Goal: Transaction & Acquisition: Purchase product/service

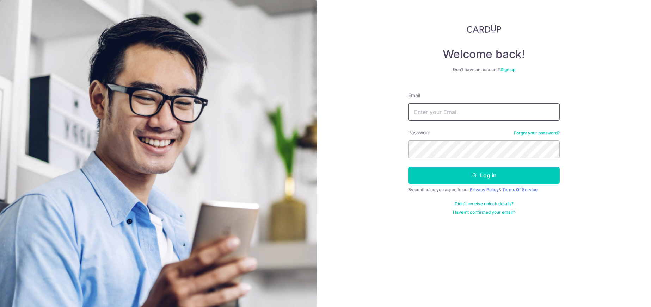
click at [434, 115] on input "Email" at bounding box center [483, 112] width 151 height 18
type input "jwventurecapital@gmail.com"
click at [408, 167] on button "Log in" at bounding box center [483, 176] width 151 height 18
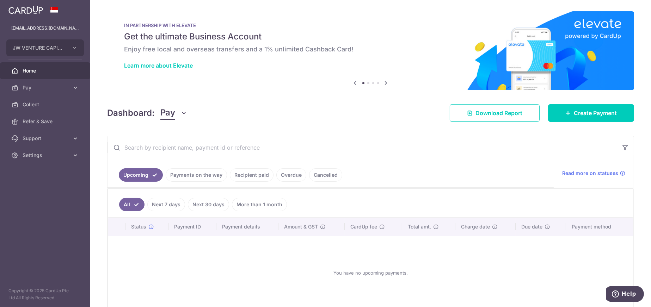
click at [288, 172] on link "Overdue" at bounding box center [291, 174] width 30 height 13
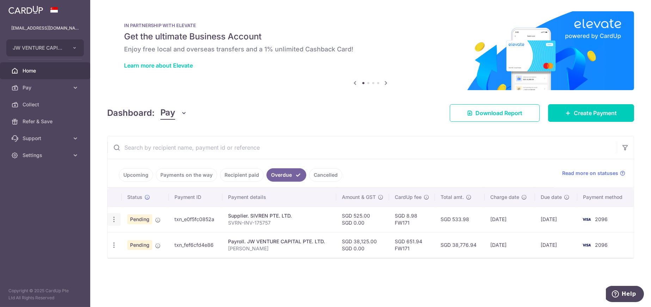
click at [116, 221] on icon "button" at bounding box center [113, 219] width 7 height 7
click at [123, 275] on div "Status Payment ID Payment details Amount & GST CardUp fee Total amt. Charge dat…" at bounding box center [370, 232] width 526 height 88
click at [113, 243] on icon "button" at bounding box center [113, 245] width 7 height 7
click at [294, 275] on div "Status Payment ID Payment details Amount & GST CardUp fee Total amt. Charge dat…" at bounding box center [370, 245] width 526 height 114
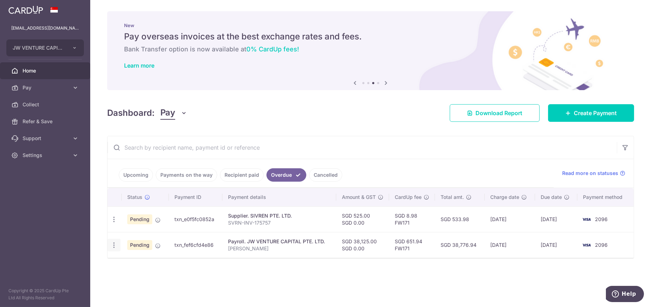
click at [114, 247] on icon "button" at bounding box center [113, 245] width 7 height 7
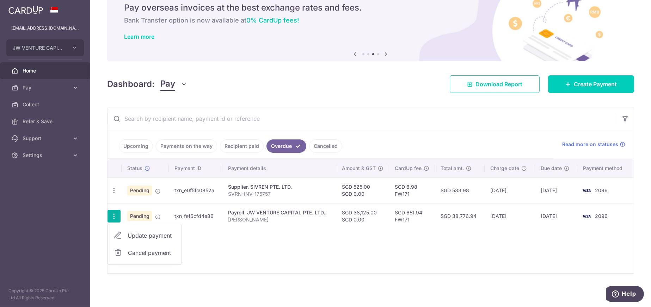
click at [374, 249] on div "Status Payment ID Payment details Amount & GST CardUp fee Total amt. Charge dat…" at bounding box center [370, 216] width 526 height 114
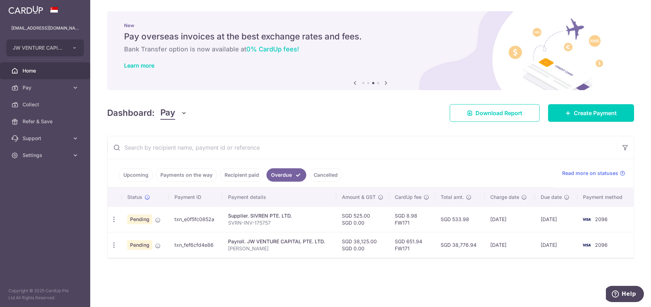
scroll to position [0, 0]
click at [220, 272] on div "× Pause Schedule Pause all future payments in this series Pause just this one p…" at bounding box center [370, 153] width 560 height 307
click at [114, 244] on icon "button" at bounding box center [113, 245] width 7 height 7
click at [143, 279] on span "Cancel payment" at bounding box center [151, 282] width 47 height 8
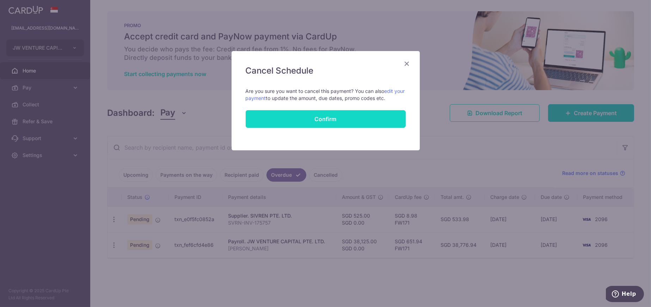
click at [338, 118] on button "Confirm" at bounding box center [326, 119] width 160 height 18
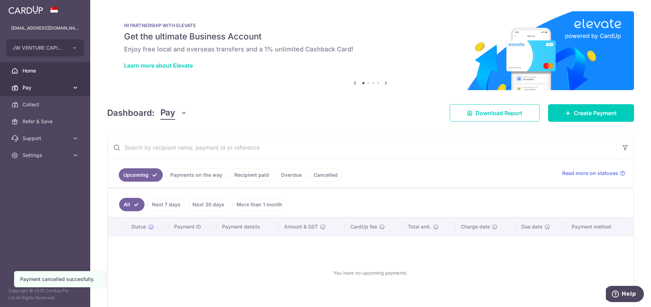
click at [31, 86] on span "Pay" at bounding box center [46, 87] width 46 height 7
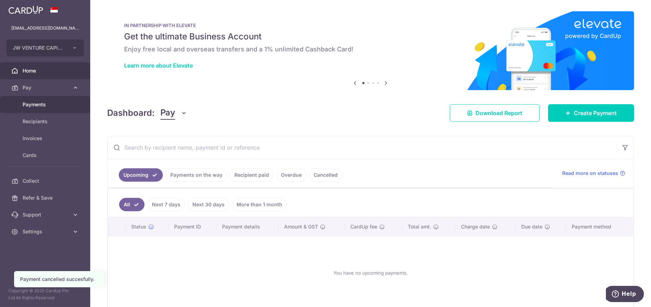
click at [32, 104] on span "Payments" at bounding box center [46, 104] width 46 height 7
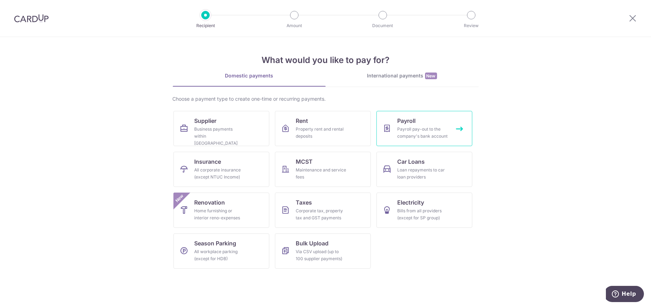
click at [411, 126] on div "Payroll pay-out to the company's bank account" at bounding box center [422, 133] width 51 height 14
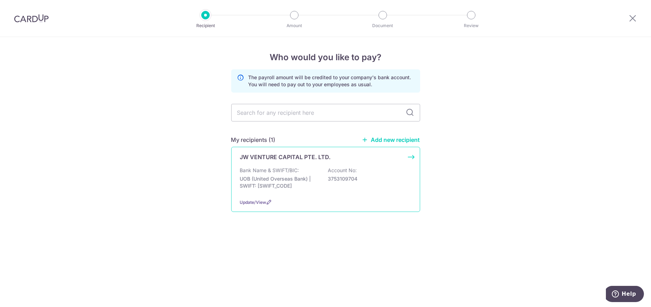
click at [289, 173] on p "Bank Name & SWIFT/BIC:" at bounding box center [269, 170] width 59 height 7
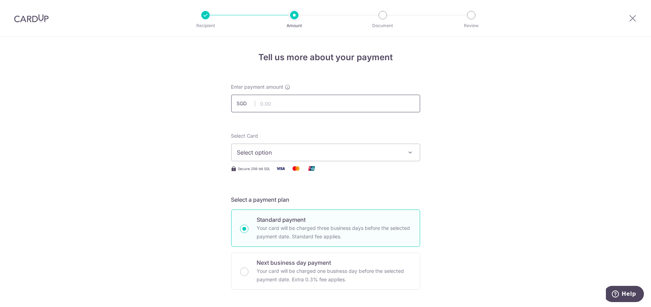
click at [285, 101] on input "text" at bounding box center [325, 104] width 189 height 18
type input "38,101.00"
click at [303, 155] on span "Select option" at bounding box center [319, 152] width 164 height 8
click at [265, 206] on span "**** 2096" at bounding box center [267, 203] width 27 height 8
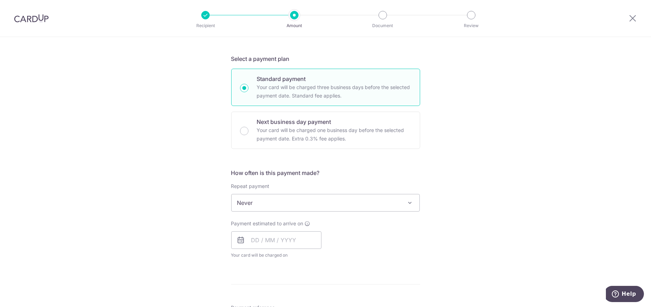
scroll to position [176, 0]
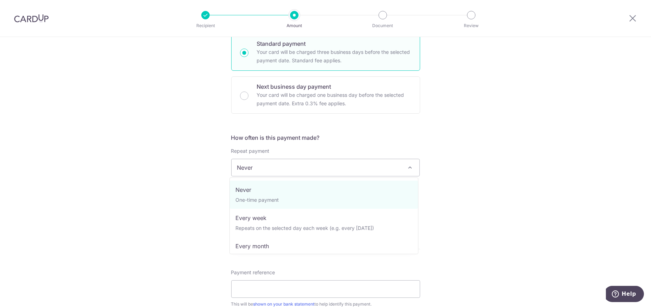
click at [274, 170] on span "Never" at bounding box center [325, 167] width 188 height 17
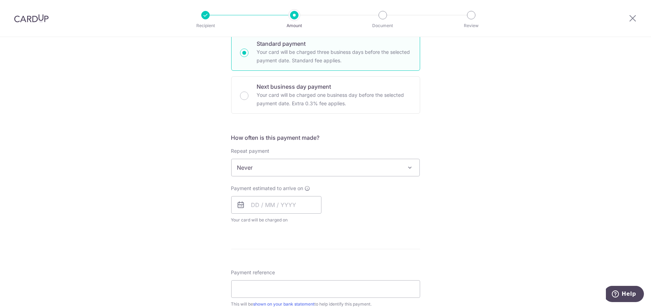
click at [471, 153] on div "Tell us more about your payment Enter payment amount SGD 38,101.00 38101.00 Sel…" at bounding box center [325, 199] width 651 height 677
click at [362, 167] on span "Never" at bounding box center [325, 167] width 188 height 17
click at [255, 240] on form "Enter payment amount SGD 38,101.00 38101.00 Select Card **** 2096 Add credit ca…" at bounding box center [325, 209] width 189 height 605
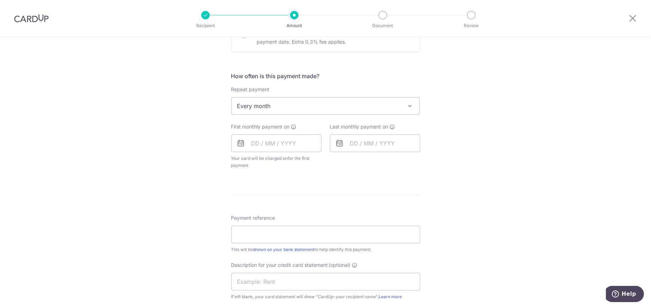
scroll to position [247, 0]
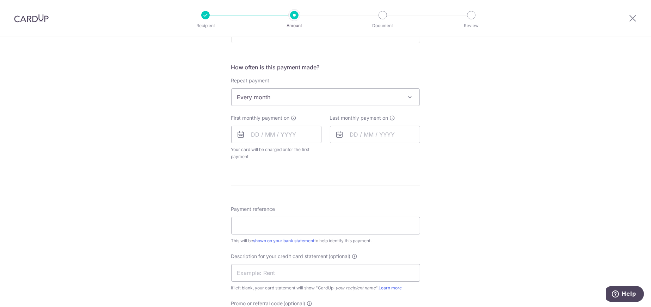
click at [371, 96] on span "Every month" at bounding box center [325, 97] width 188 height 17
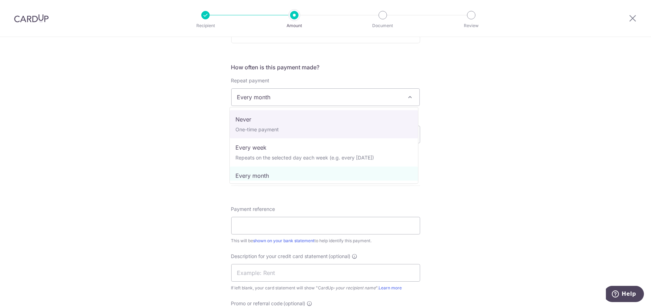
select select "1"
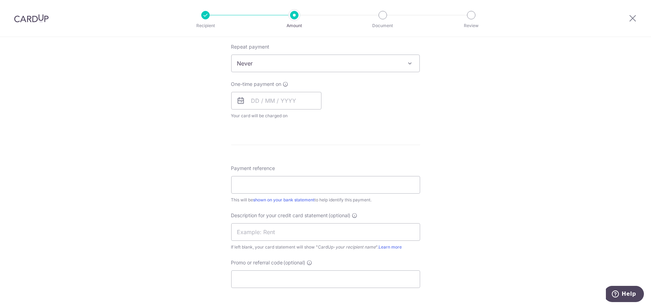
scroll to position [282, 0]
click at [262, 96] on input "text" at bounding box center [276, 100] width 90 height 18
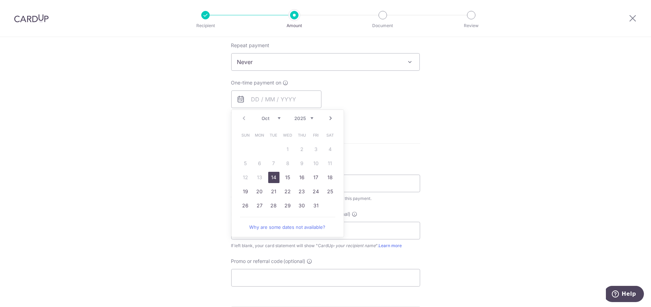
click at [271, 177] on link "14" at bounding box center [273, 177] width 11 height 11
type input "14/10/2025"
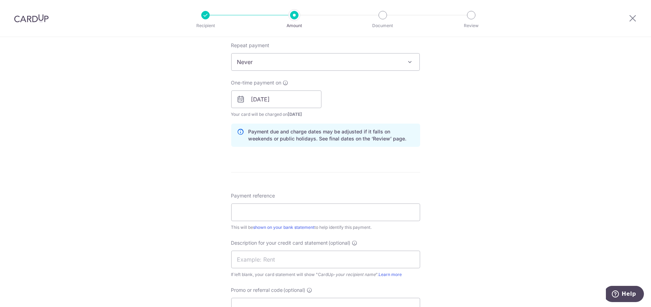
click at [413, 124] on div "Payment due and charge dates may be adjusted if it falls on weekends or public …" at bounding box center [325, 135] width 189 height 23
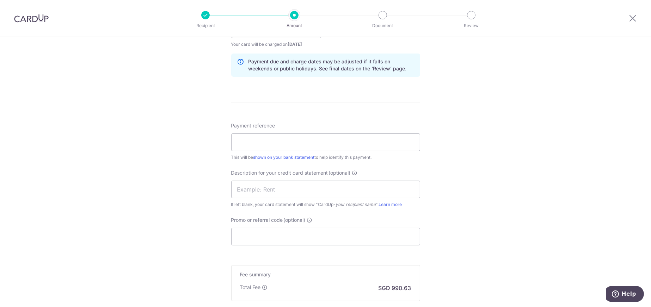
scroll to position [352, 0]
click at [280, 138] on input "Payment reference" at bounding box center [325, 142] width 189 height 18
click at [302, 142] on input "Payment reference" at bounding box center [325, 142] width 189 height 18
click at [287, 190] on input "text" at bounding box center [325, 189] width 189 height 18
click at [236, 138] on input "Payroll Sep 25" at bounding box center [325, 142] width 189 height 18
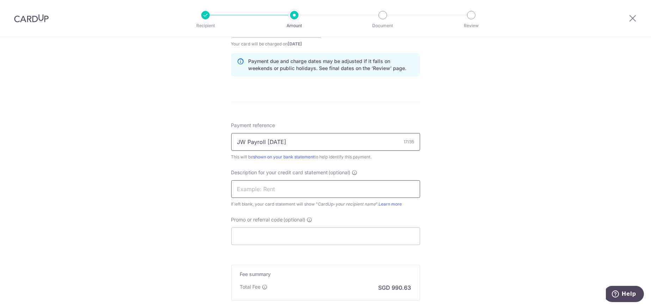
type input "JW Payroll Sep 25"
click at [274, 190] on input "text" at bounding box center [325, 189] width 189 height 18
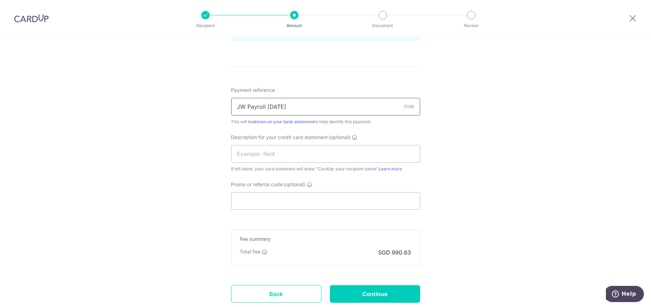
drag, startPoint x: 292, startPoint y: 107, endPoint x: 223, endPoint y: 107, distance: 69.0
click at [223, 107] on div "Tell us more about your payment Enter payment amount SGD 38,101.00 38101.00 Sel…" at bounding box center [325, 3] width 651 height 706
click at [268, 154] on input "text" at bounding box center [325, 154] width 189 height 18
paste input "JW Payroll Sep"
type input "JW Payroll Sep"
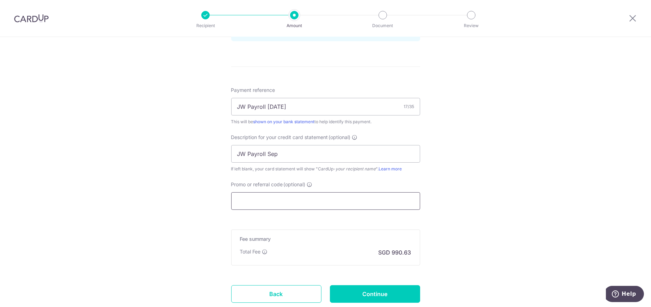
click at [284, 193] on input "Promo or referral code (optional)" at bounding box center [325, 201] width 189 height 18
click at [288, 149] on input "JW Payroll Sep" at bounding box center [325, 154] width 189 height 18
click at [260, 202] on input "Promo or referral code (optional)" at bounding box center [325, 201] width 189 height 18
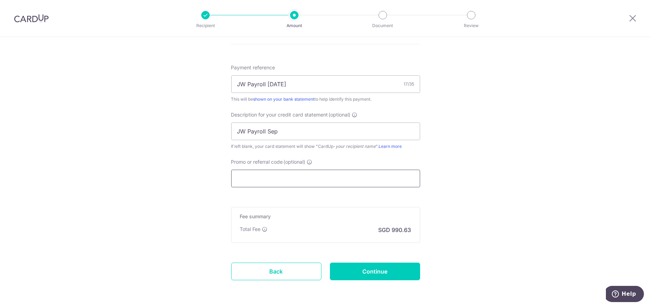
scroll to position [423, 0]
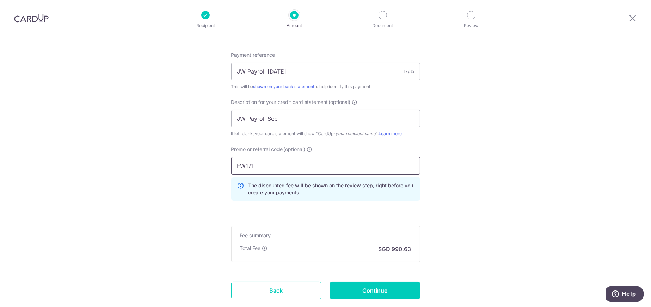
type input "FW171"
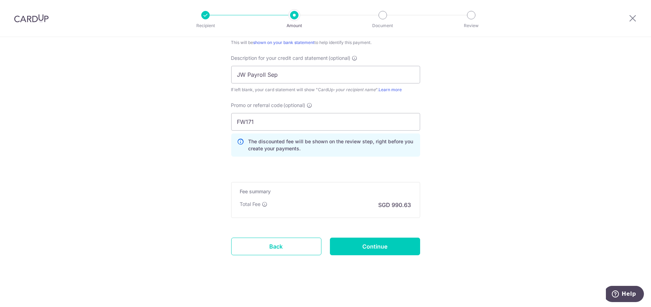
scroll to position [467, 0]
click at [383, 243] on input "Continue" at bounding box center [375, 246] width 90 height 18
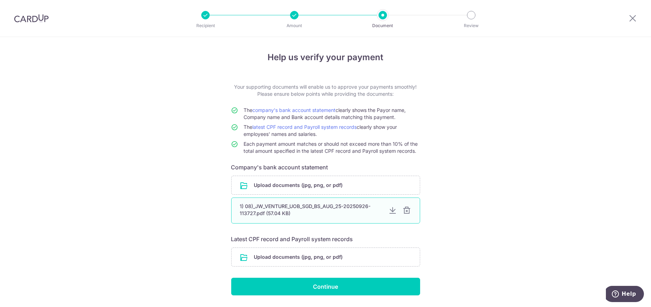
scroll to position [20, 0]
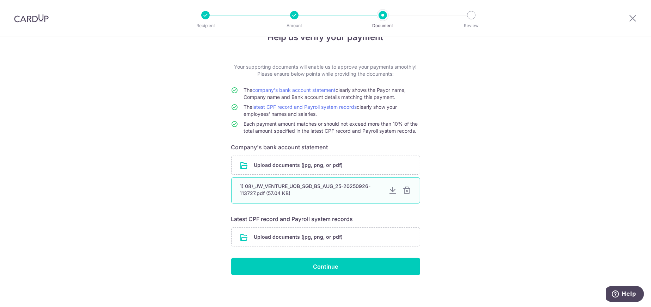
click at [405, 192] on div at bounding box center [407, 190] width 8 height 8
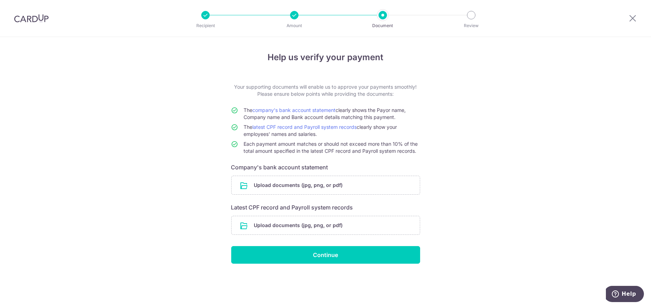
scroll to position [0, 0]
click at [367, 186] on input "file" at bounding box center [325, 185] width 188 height 18
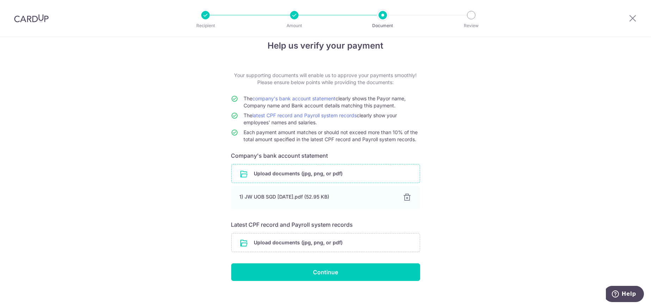
scroll to position [18, 0]
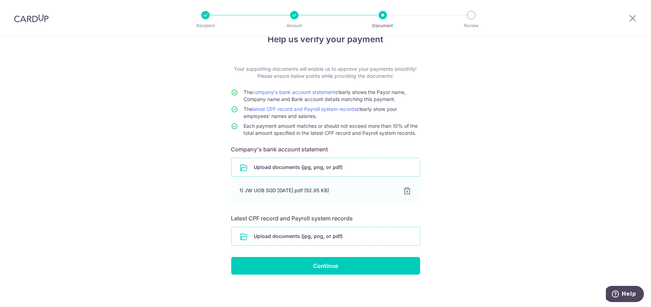
click at [297, 236] on input "file" at bounding box center [325, 236] width 188 height 18
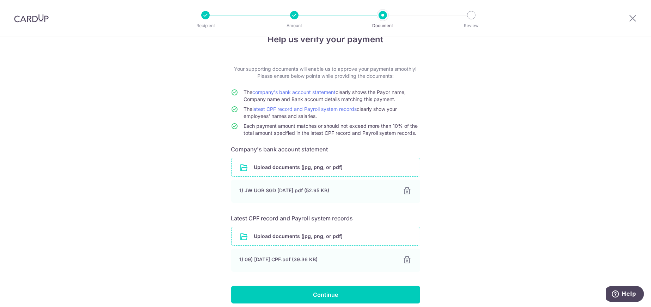
scroll to position [47, 0]
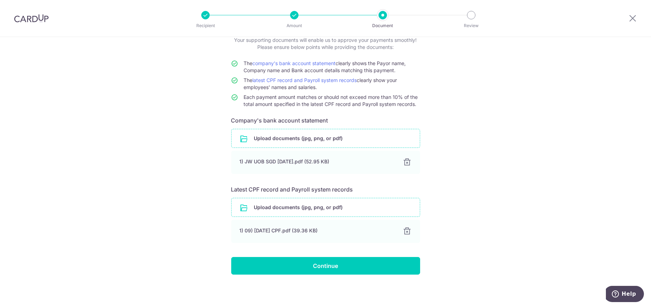
click at [345, 204] on input "file" at bounding box center [325, 207] width 188 height 18
click at [255, 204] on input "file" at bounding box center [325, 207] width 188 height 18
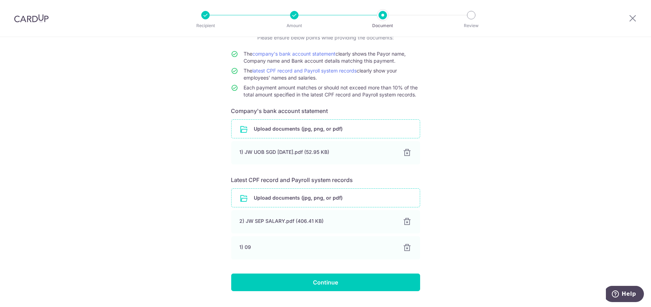
scroll to position [73, 0]
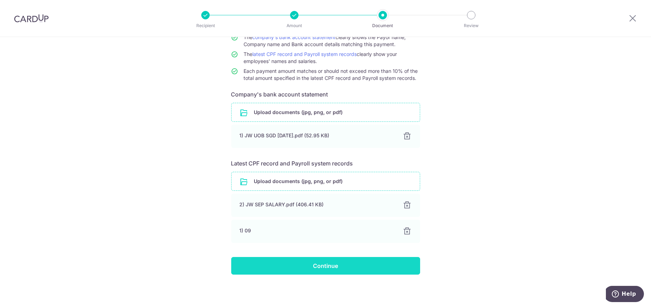
click at [340, 267] on input "Continue" at bounding box center [325, 266] width 189 height 18
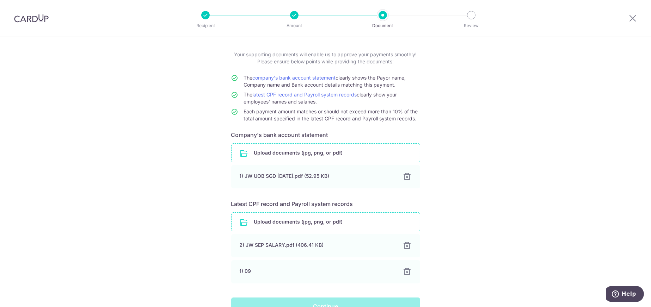
scroll to position [0, 0]
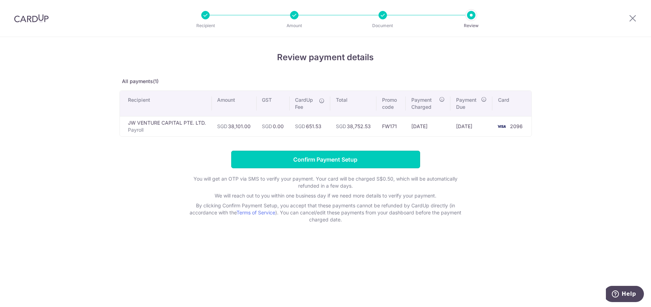
drag, startPoint x: 308, startPoint y: 159, endPoint x: 451, endPoint y: 229, distance: 159.3
click at [451, 229] on div "Review payment details All payments(1) Recipient Amount GST CardUp Fee Total Pr…" at bounding box center [325, 172] width 651 height 270
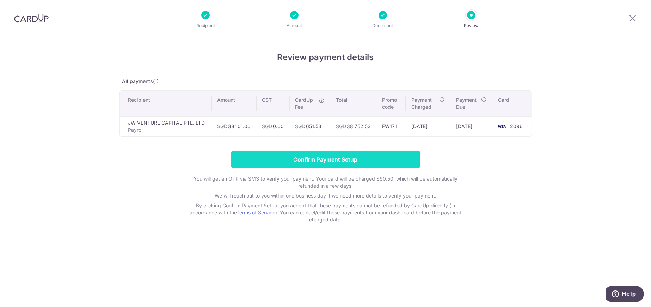
click at [336, 157] on input "Confirm Payment Setup" at bounding box center [325, 160] width 189 height 18
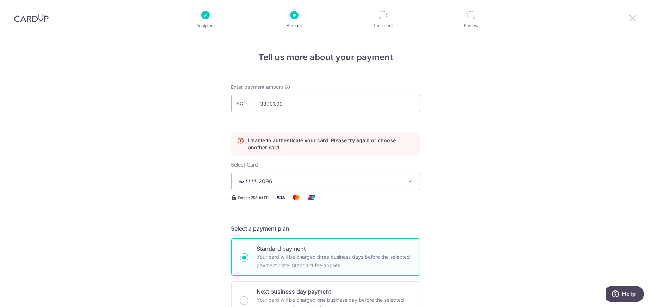
click at [635, 19] on icon at bounding box center [632, 18] width 8 height 9
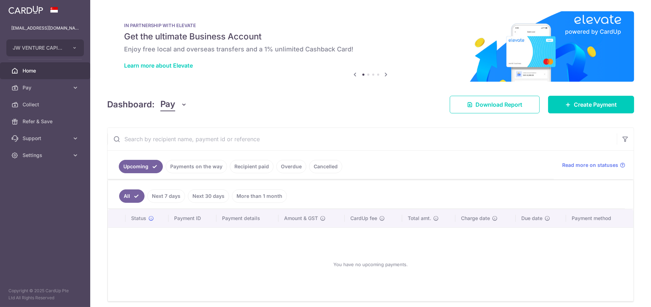
click at [286, 165] on link "Overdue" at bounding box center [291, 166] width 30 height 13
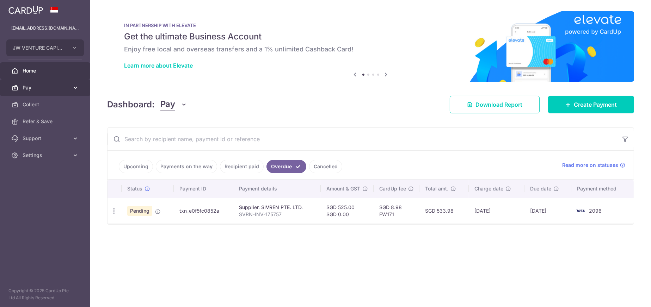
click at [20, 85] on link "Pay" at bounding box center [45, 87] width 90 height 17
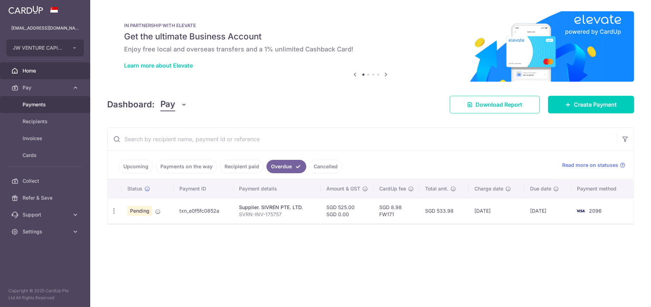
click at [23, 102] on span "Payments" at bounding box center [46, 104] width 46 height 7
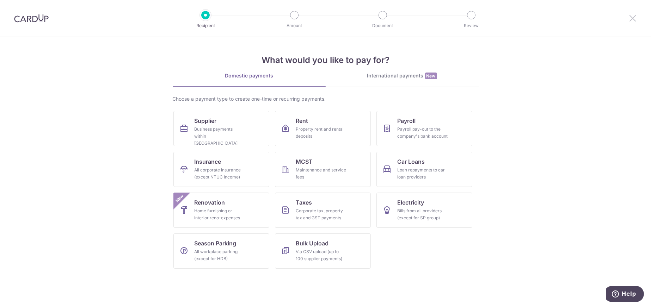
click at [634, 19] on icon at bounding box center [632, 18] width 8 height 9
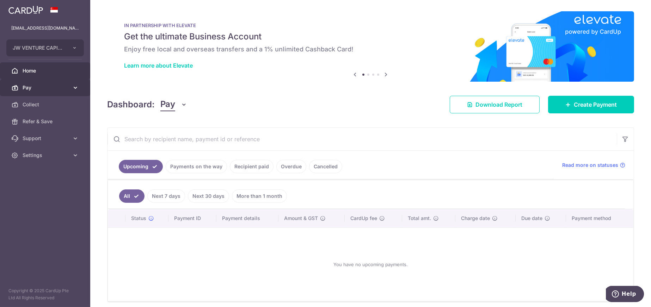
click at [32, 88] on span "Pay" at bounding box center [46, 87] width 46 height 7
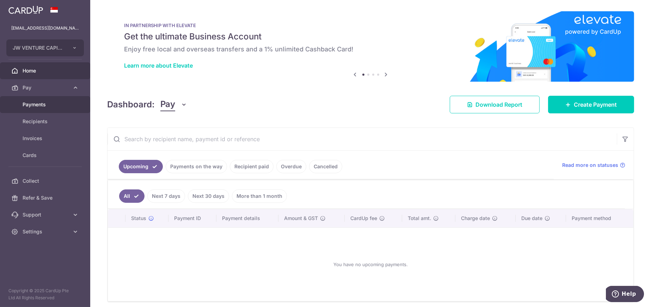
click at [32, 108] on link "Payments" at bounding box center [45, 104] width 90 height 17
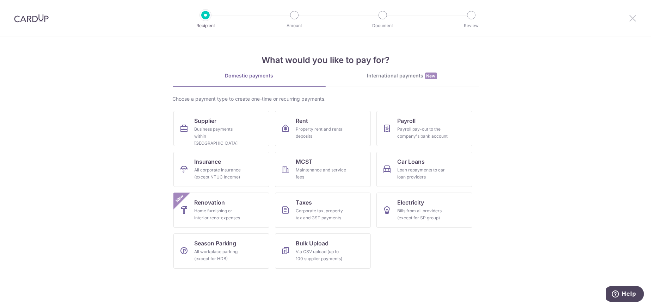
click at [632, 19] on icon at bounding box center [632, 18] width 8 height 9
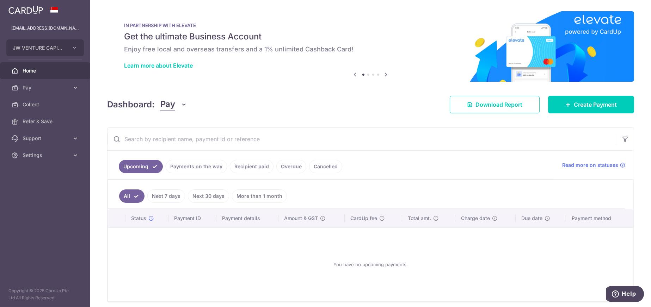
click at [252, 167] on link "Recipient paid" at bounding box center [252, 166] width 44 height 13
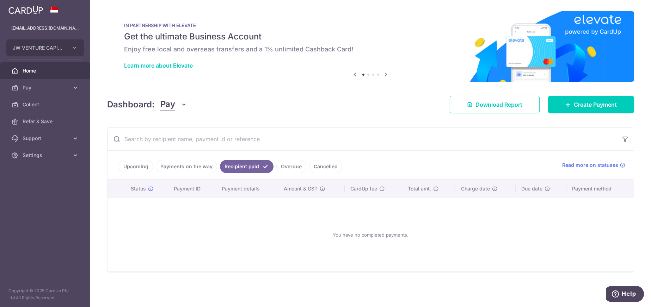
click at [287, 169] on link "Overdue" at bounding box center [291, 166] width 30 height 13
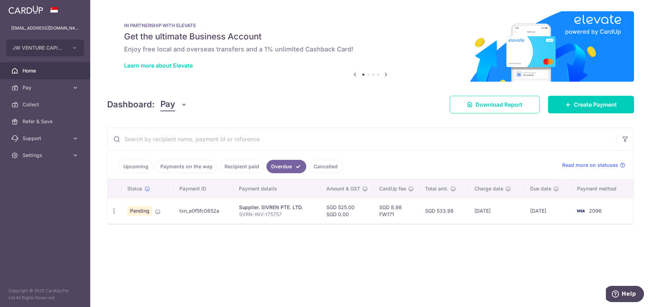
click at [311, 167] on link "Cancelled" at bounding box center [325, 166] width 33 height 13
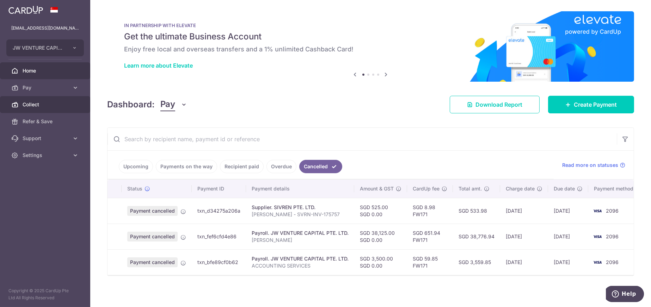
click at [26, 103] on span "Collect" at bounding box center [46, 104] width 46 height 7
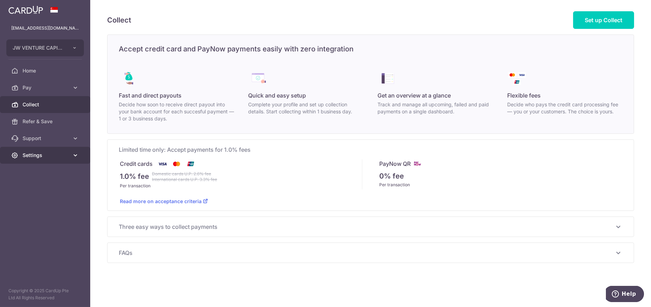
click at [32, 157] on span "Settings" at bounding box center [46, 155] width 46 height 7
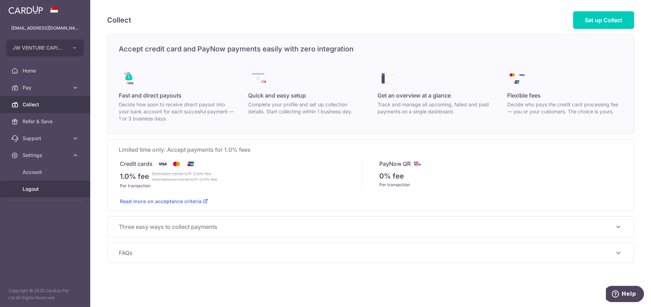
click at [31, 187] on span "Logout" at bounding box center [46, 189] width 46 height 7
